Goal: Transaction & Acquisition: Purchase product/service

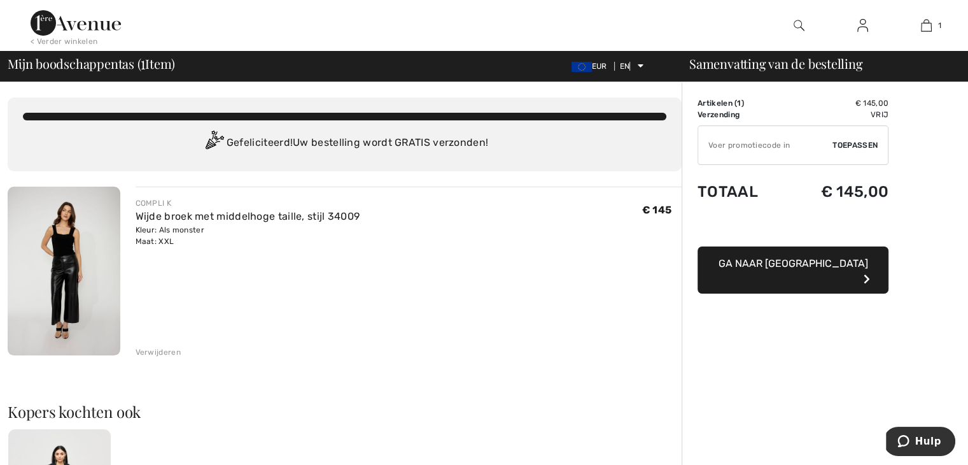
click at [798, 269] on button "Ga naar [GEOGRAPHIC_DATA]" at bounding box center [793, 269] width 191 height 47
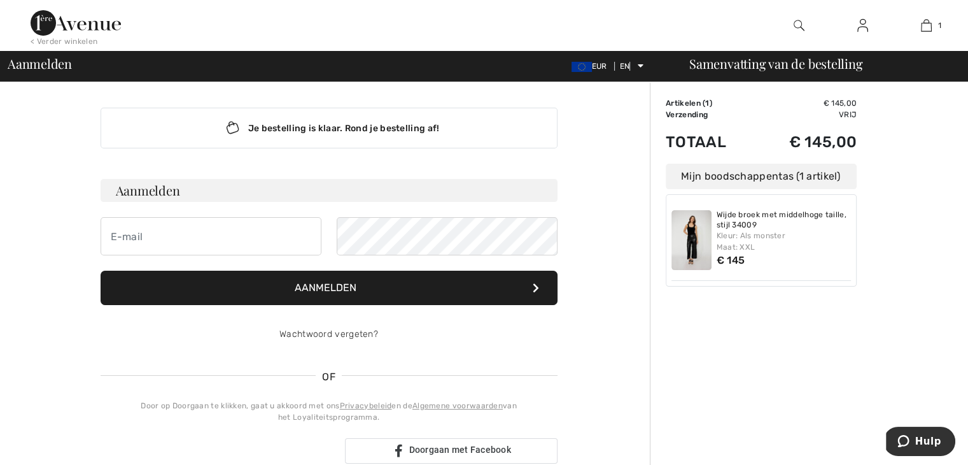
type input "info@placedumarche.nl"
click at [454, 292] on button "Aanmelden" at bounding box center [329, 288] width 457 height 34
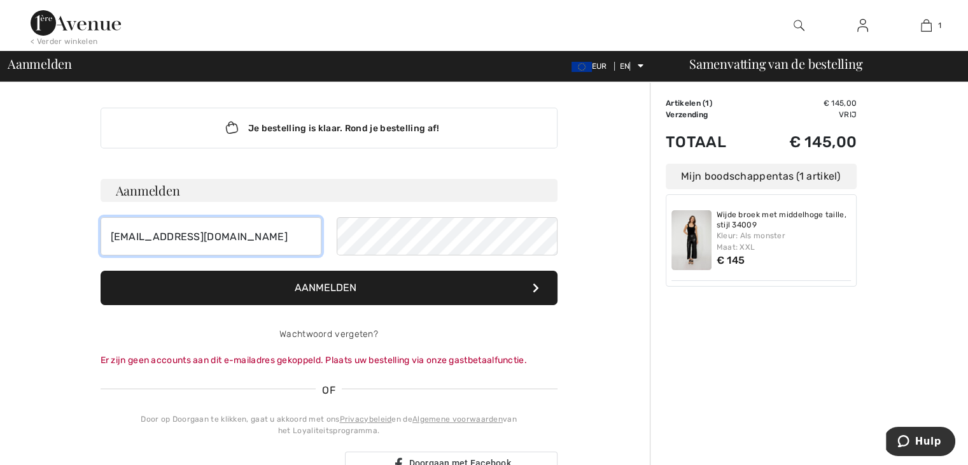
click at [220, 232] on input "info@placedumarche.nl" at bounding box center [211, 236] width 221 height 38
click at [253, 288] on button "Aanmelden" at bounding box center [329, 288] width 457 height 34
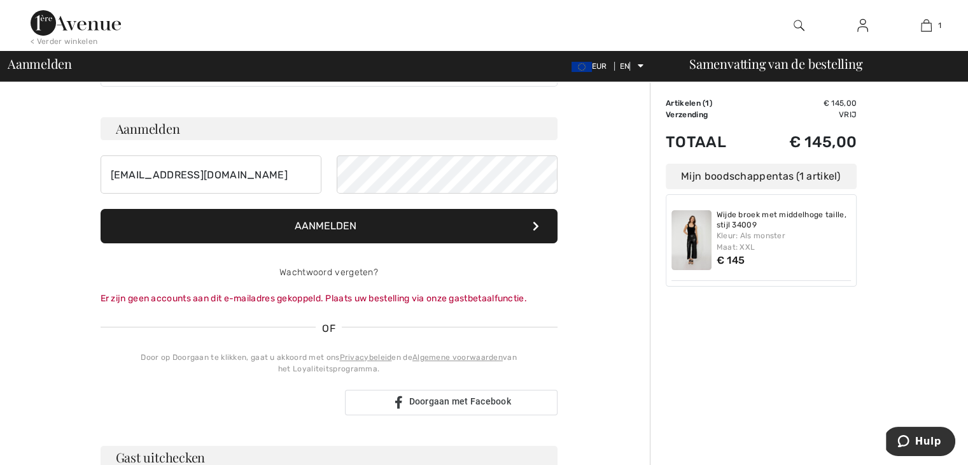
scroll to position [191, 0]
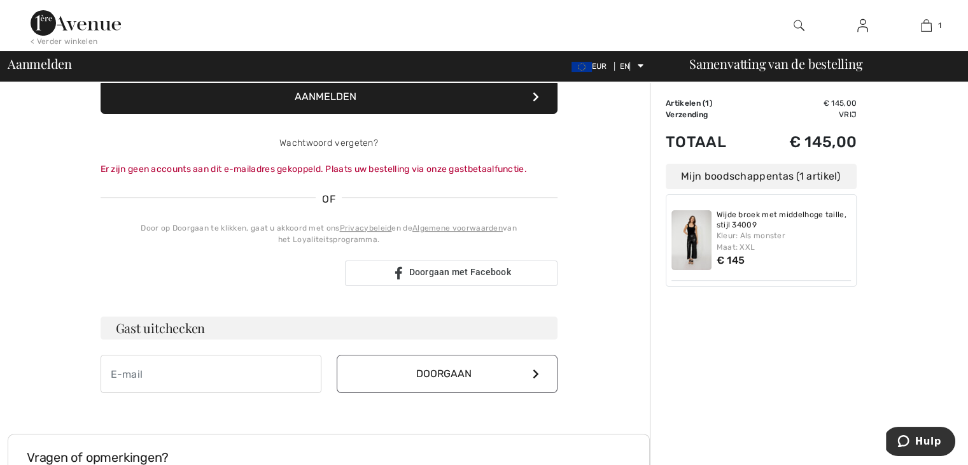
click at [230, 327] on h3 "Gast uitchecken" at bounding box center [329, 327] width 457 height 23
click at [182, 362] on input "email" at bounding box center [211, 374] width 221 height 38
type input "[EMAIL_ADDRESS][DOMAIN_NAME]"
click at [204, 330] on font "Gast uitchecken" at bounding box center [161, 327] width 90 height 17
click at [410, 379] on button "Doorgaan" at bounding box center [447, 374] width 221 height 38
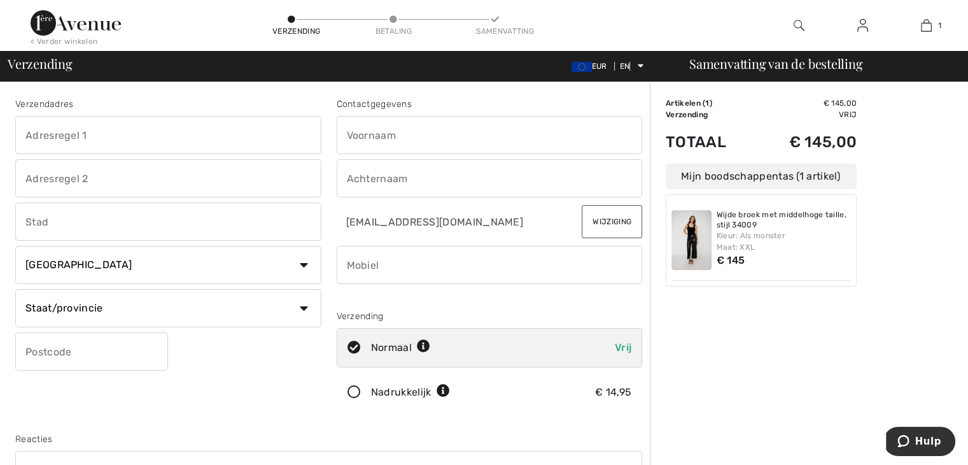
click at [133, 134] on input "text" at bounding box center [168, 135] width 306 height 38
type input "Havenstraat, 12"
type input "12"
type input "PHILIPPINE"
select select "NL"
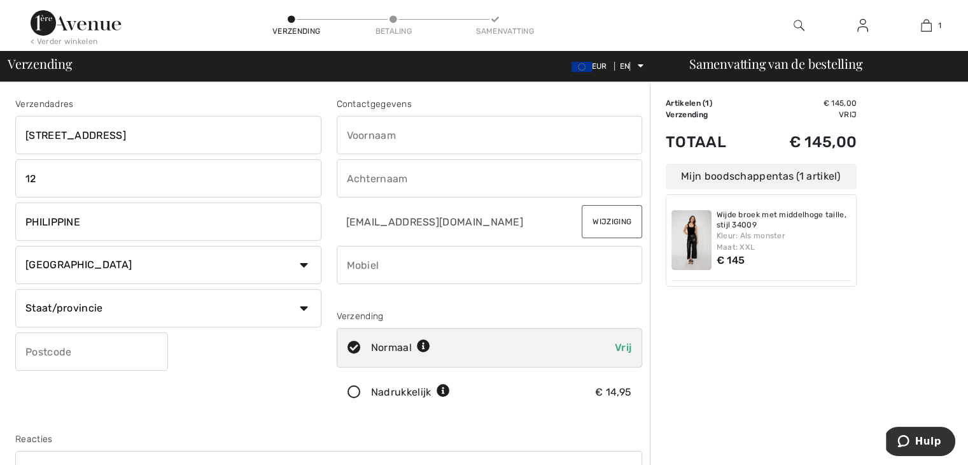
type input "4553AV"
type input "Andrea Louise"
type input "Verlinde"
type input "0610911047"
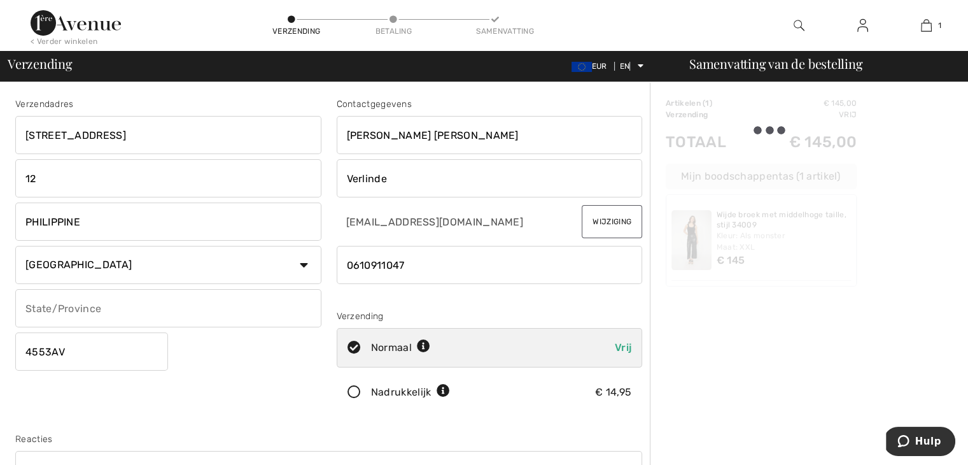
type input "Zeeland"
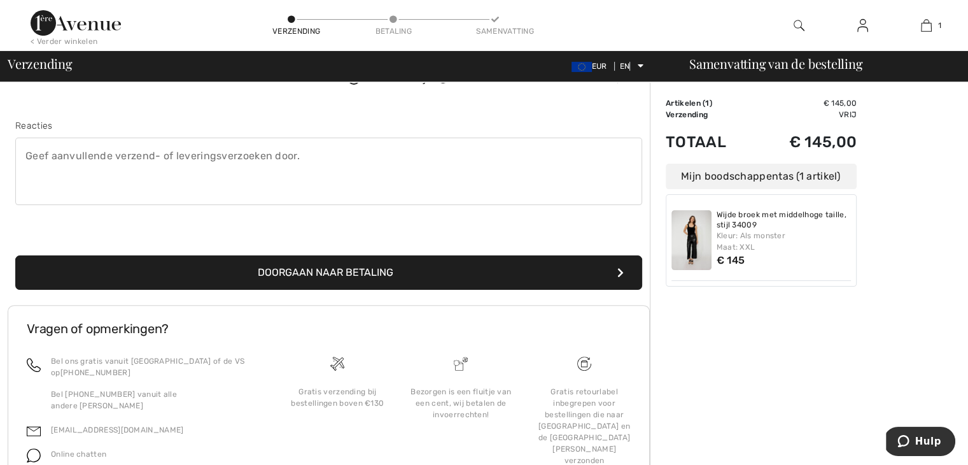
scroll to position [318, 0]
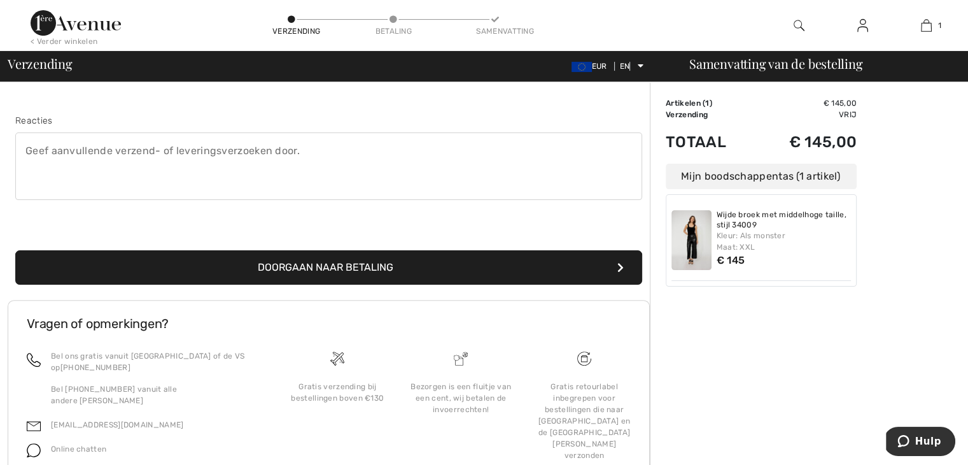
click at [327, 266] on font "Doorgaan naar betaling" at bounding box center [326, 267] width 136 height 12
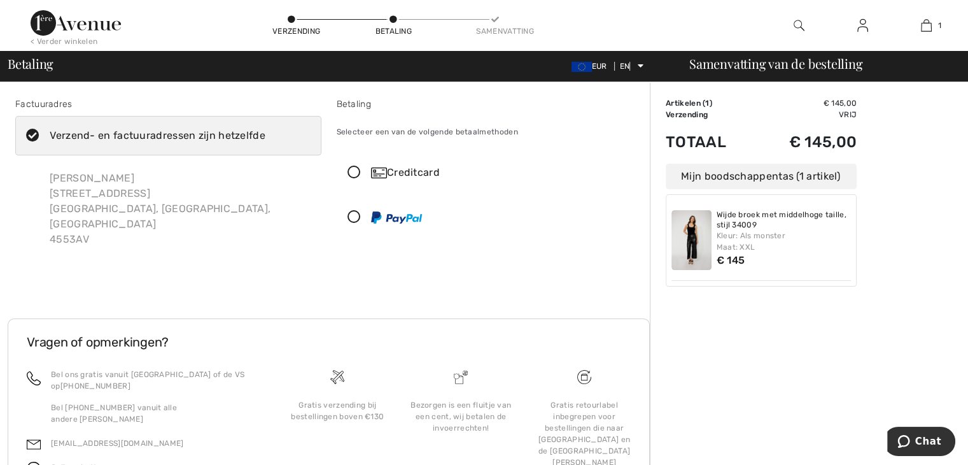
click at [353, 170] on icon at bounding box center [354, 172] width 34 height 13
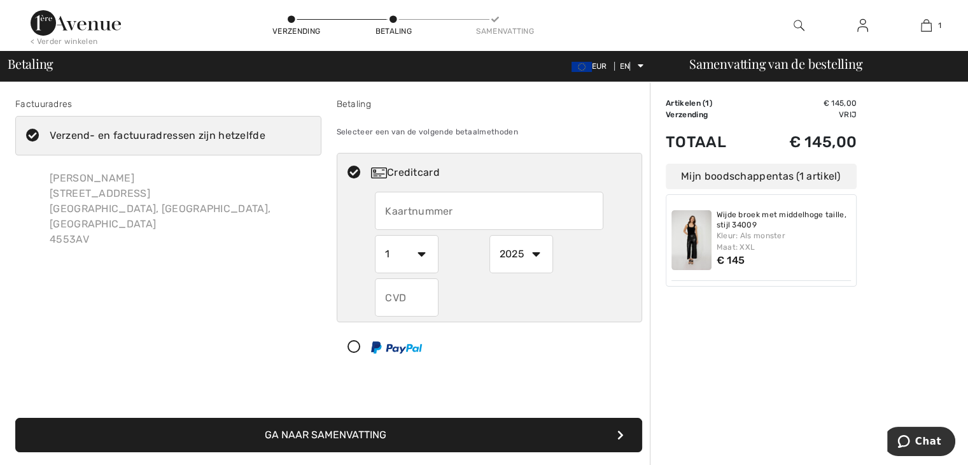
click at [417, 201] on input "text" at bounding box center [489, 211] width 229 height 38
type input "5341260016517358"
select select "7"
select select "2029"
type input "126"
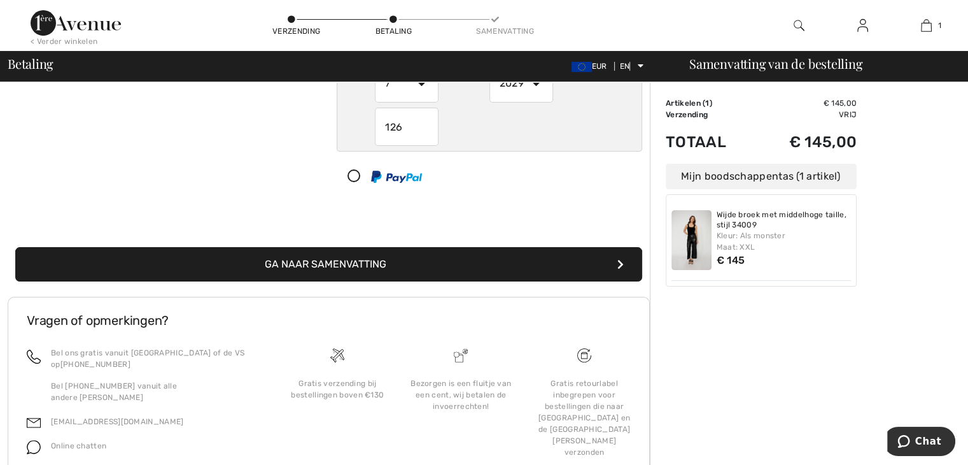
scroll to position [191, 0]
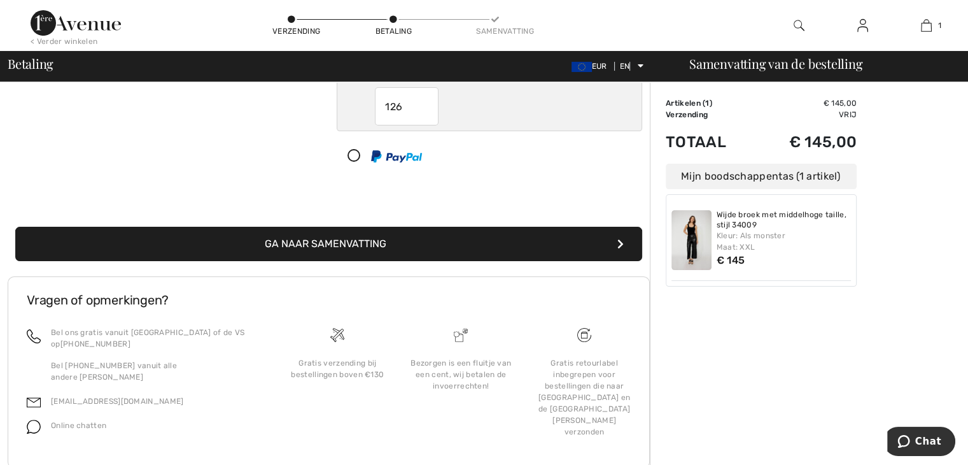
click at [362, 237] on font "Ga naar Samenvatting" at bounding box center [326, 243] width 122 height 12
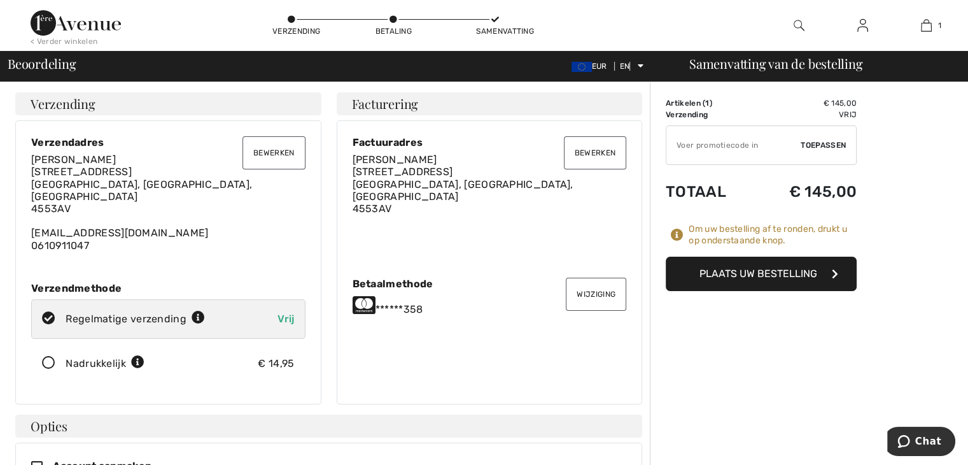
click at [719, 278] on font "Plaats uw bestelling" at bounding box center [759, 273] width 118 height 12
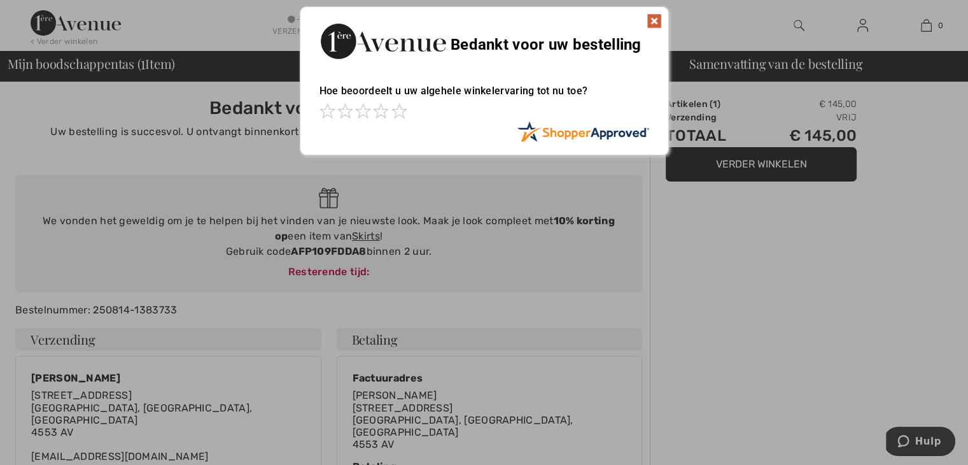
click at [654, 17] on img at bounding box center [654, 20] width 15 height 15
